Goal: Complete application form: Complete application form

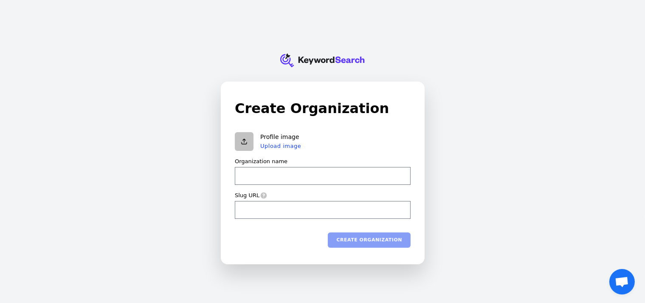
click at [299, 175] on input "Organization name" at bounding box center [323, 176] width 176 height 18
click at [327, 183] on input "Organization name" at bounding box center [323, 176] width 176 height 18
drag, startPoint x: 335, startPoint y: 147, endPoint x: 375, endPoint y: 149, distance: 40.0
click at [375, 149] on div "Profile image Upload image" at bounding box center [323, 141] width 176 height 19
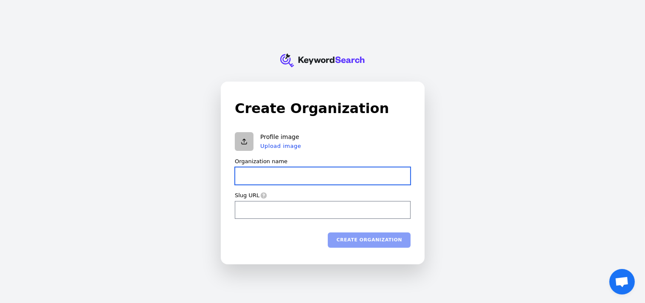
click at [345, 177] on input "Organization name" at bounding box center [323, 176] width 176 height 18
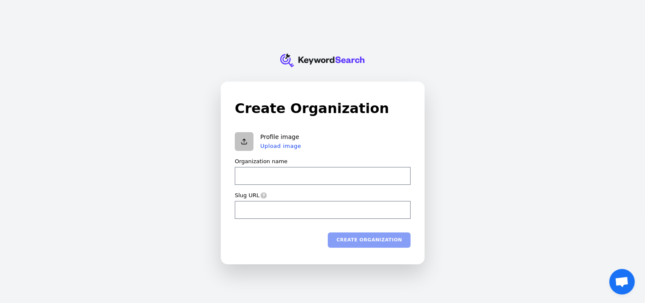
click at [372, 242] on div "Create organization" at bounding box center [323, 239] width 176 height 15
click at [118, 243] on div "KeywordSearch Create Organization Profile image Upload image Organization name …" at bounding box center [322, 151] width 645 height 303
click at [260, 211] on input "Slug URL" at bounding box center [323, 209] width 176 height 18
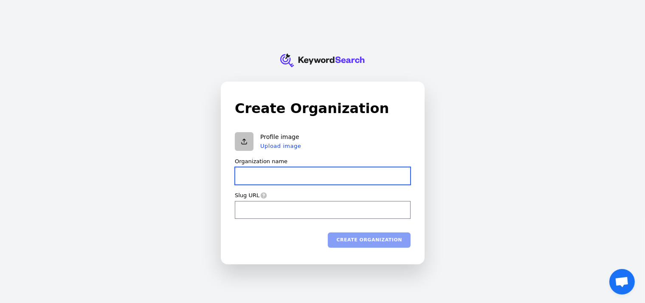
click at [267, 173] on input "Organization name" at bounding box center [323, 176] width 176 height 18
click at [398, 174] on input "Organization name" at bounding box center [323, 176] width 176 height 18
